Goal: Information Seeking & Learning: Learn about a topic

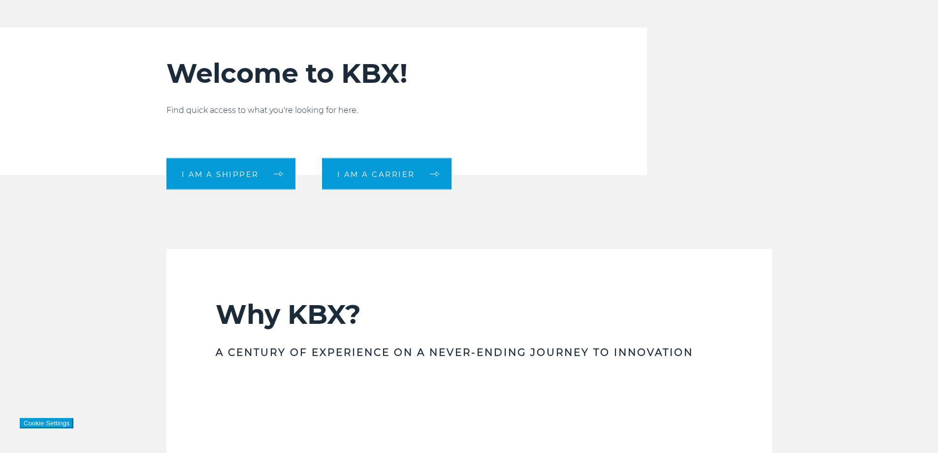
scroll to position [345, 0]
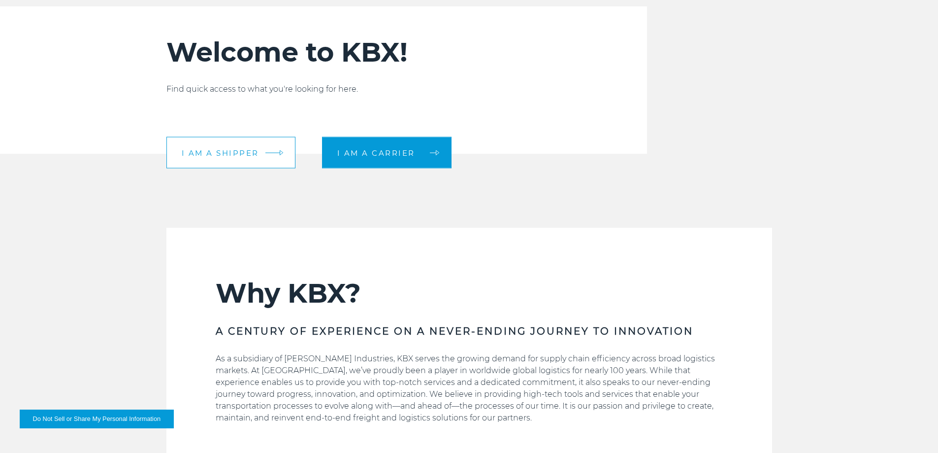
click at [187, 163] on link "I am a shipper" at bounding box center [231, 153] width 129 height 32
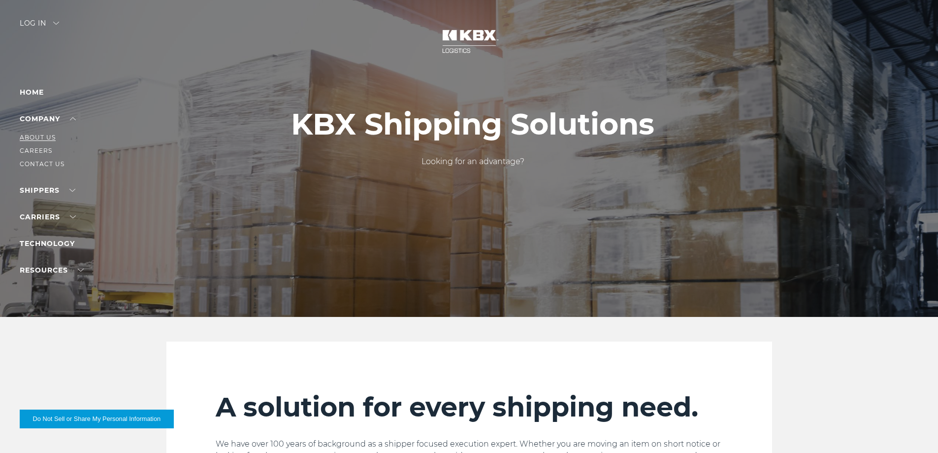
click at [46, 139] on link "About Us" at bounding box center [38, 137] width 36 height 7
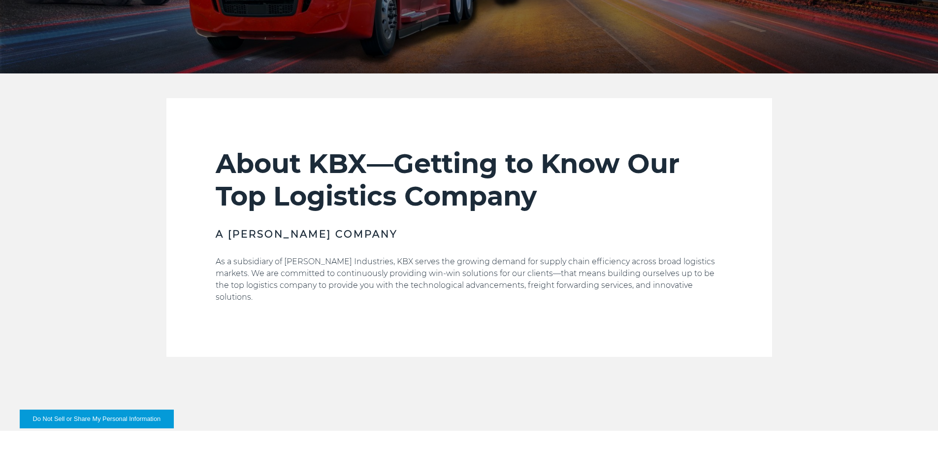
scroll to position [197, 0]
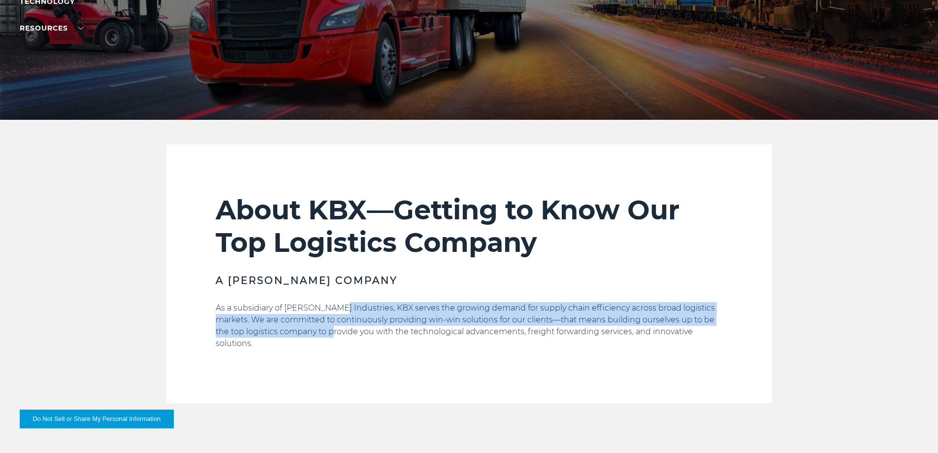
drag, startPoint x: 335, startPoint y: 306, endPoint x: 337, endPoint y: 337, distance: 31.1
click at [337, 337] on p "As a subsidiary of [PERSON_NAME] Industries, KBX serves the growing demand for …" at bounding box center [469, 325] width 507 height 47
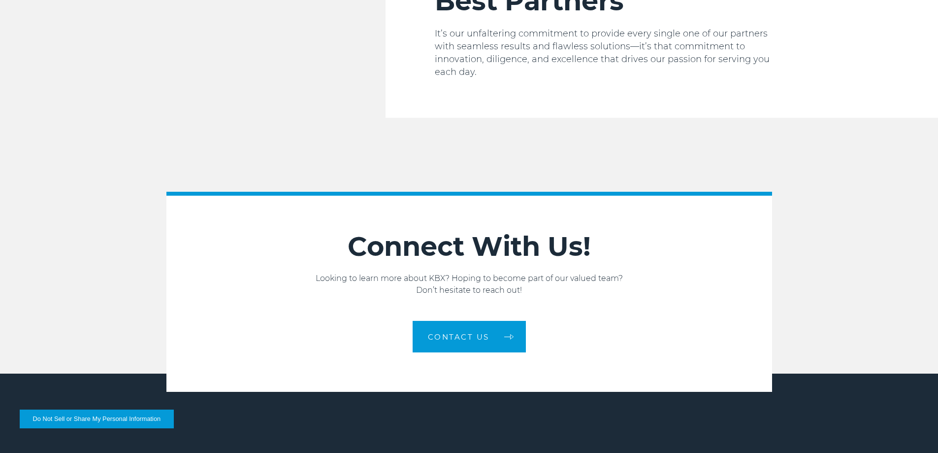
scroll to position [1668, 0]
